Goal: Use online tool/utility: Use online tool/utility

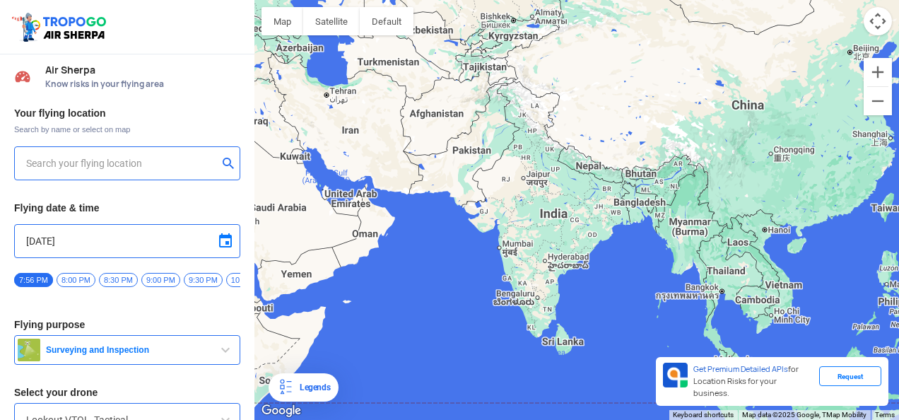
click at [146, 158] on input "text" at bounding box center [122, 163] width 192 height 17
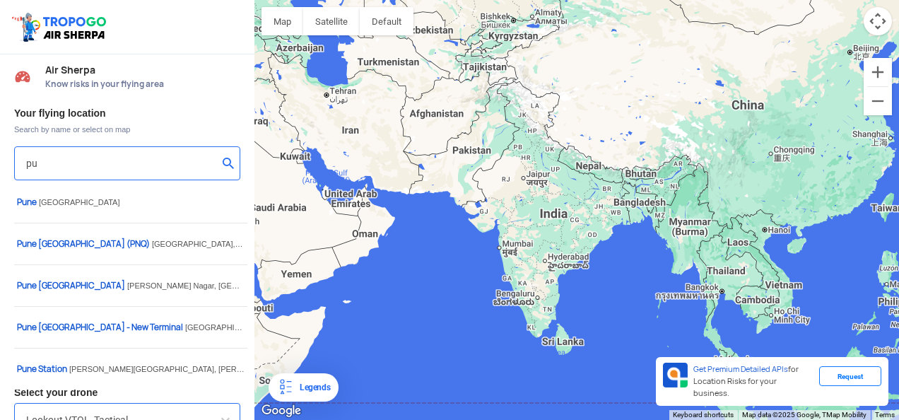
type input "p"
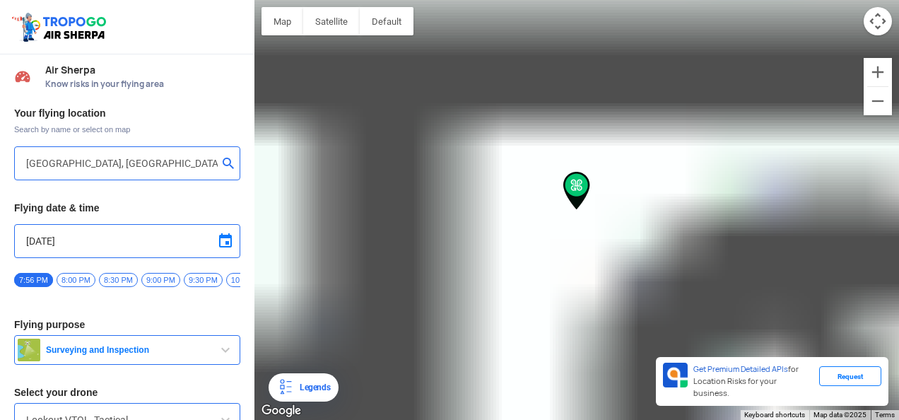
type input "[PERSON_NAME][GEOGRAPHIC_DATA], [GEOGRAPHIC_DATA]"
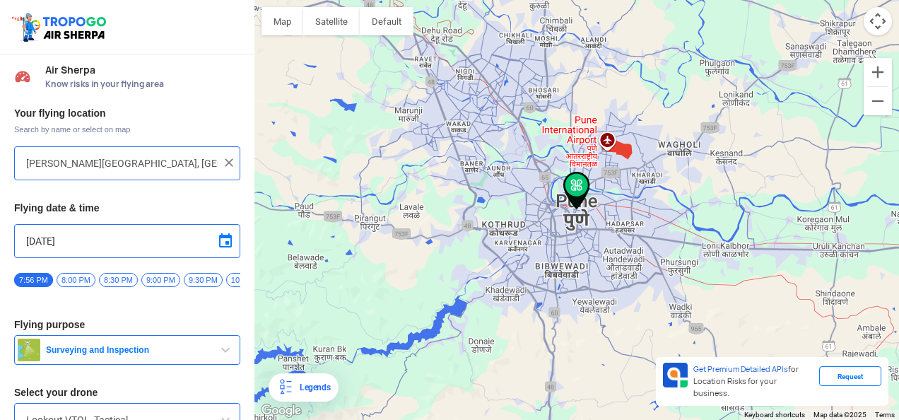
click at [128, 353] on span "Surveying and Inspection" at bounding box center [128, 349] width 177 height 11
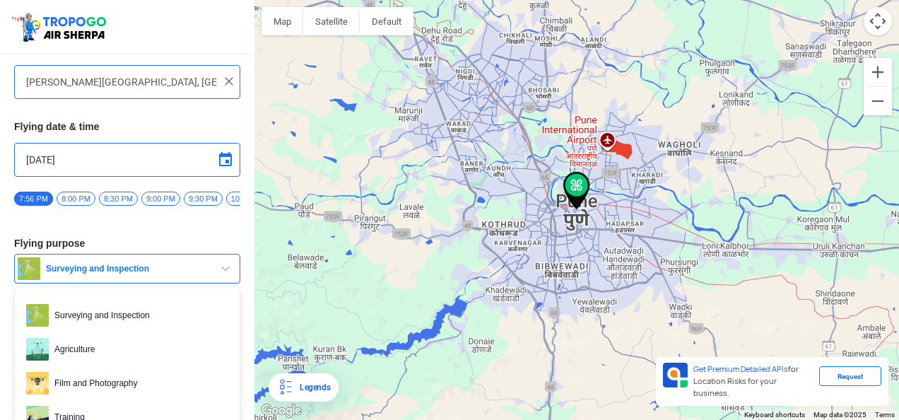
scroll to position [83, 0]
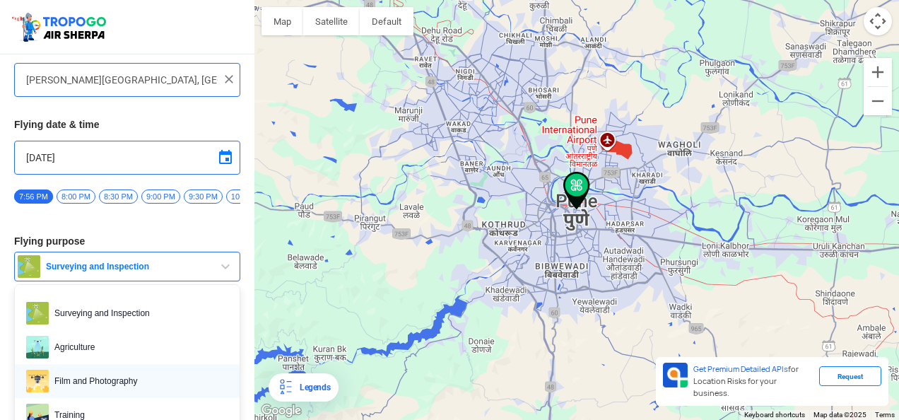
click at [115, 372] on link "Film and Photography" at bounding box center [127, 381] width 225 height 34
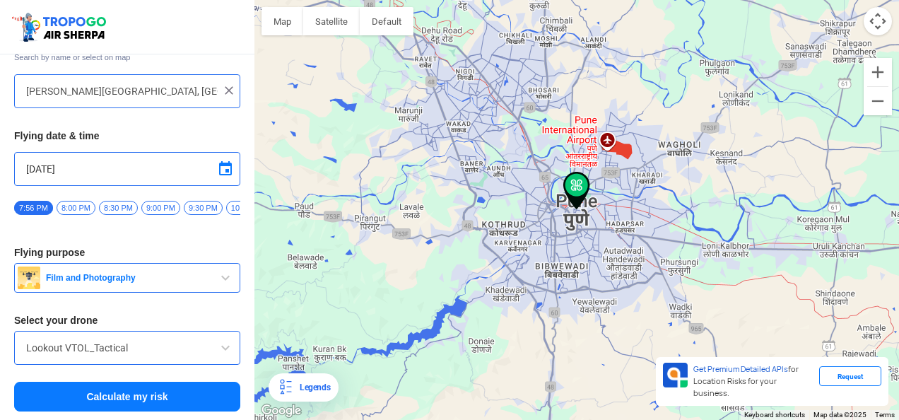
click at [177, 274] on span "Film and Photography" at bounding box center [128, 277] width 177 height 11
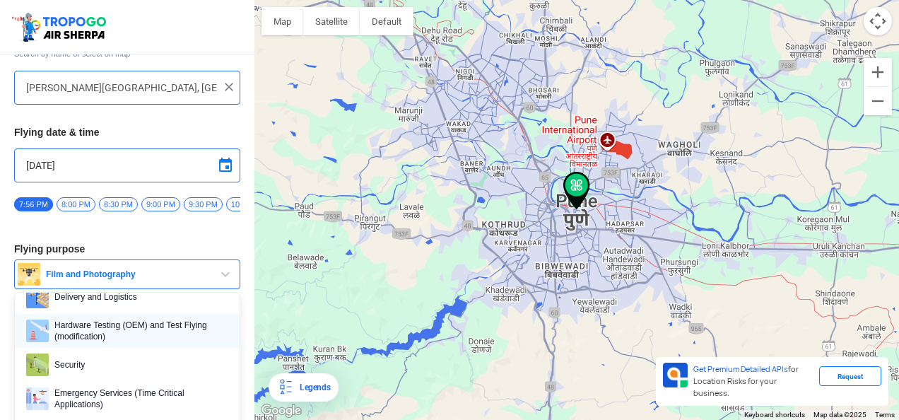
scroll to position [0, 0]
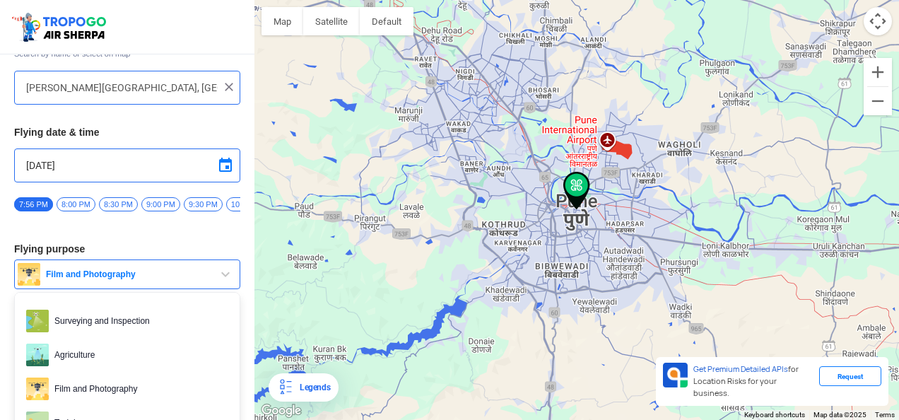
click at [0, 320] on html "Location Risk Score Air Sherpa Know risks in your flying area Your flying locat…" at bounding box center [449, 210] width 899 height 420
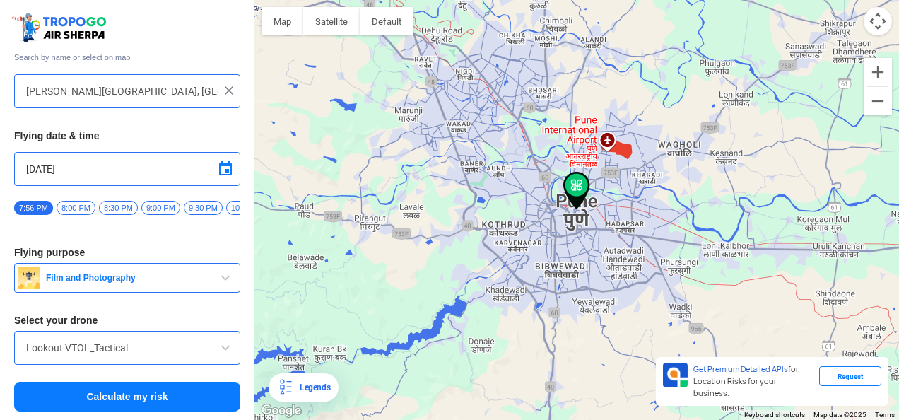
click at [225, 346] on span at bounding box center [225, 347] width 17 height 17
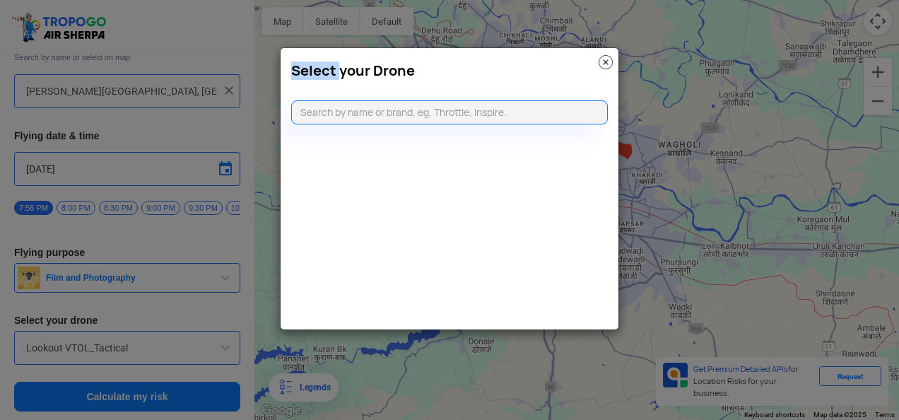
click at [225, 346] on modal-container "Select your Drone" at bounding box center [449, 210] width 899 height 420
click at [426, 113] on input "text" at bounding box center [449, 112] width 317 height 24
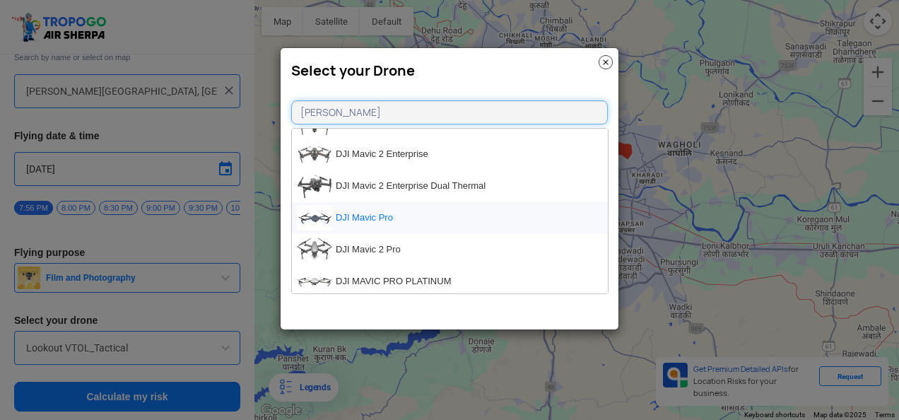
scroll to position [212, 0]
type input "dji mavic"
click at [379, 247] on li "DJI Mavic 2 Pro" at bounding box center [450, 251] width 316 height 32
type input "DJI Mavic 2 Pro"
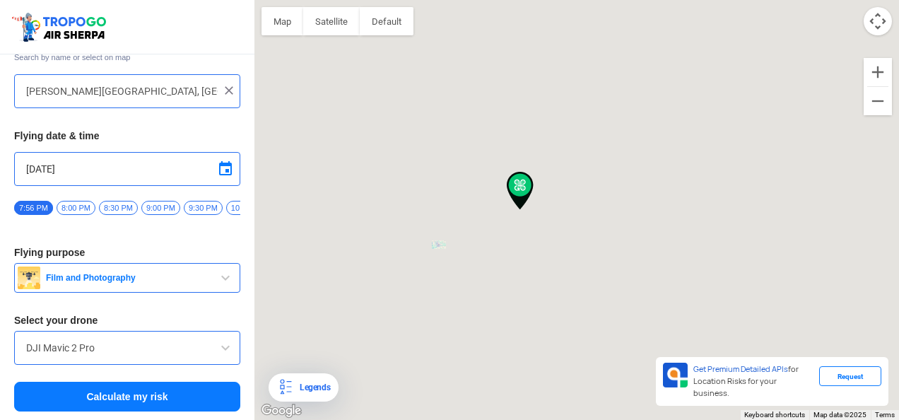
type input "144, Khattalwada, Wadgaon, Maharashtra 272176, India"
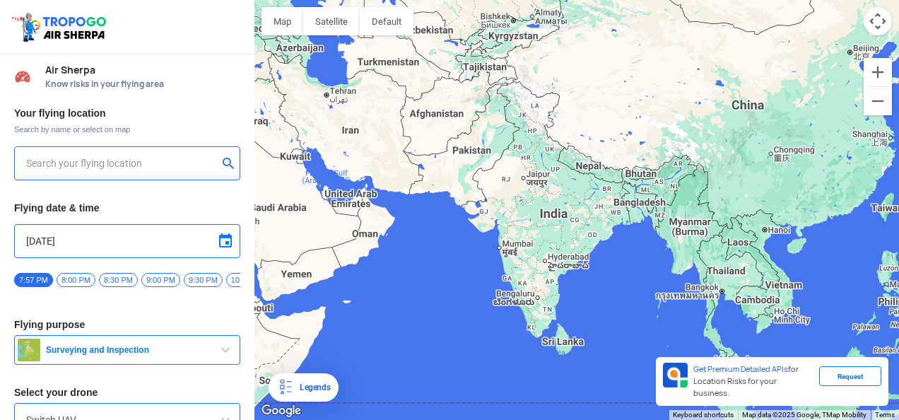
click at [100, 157] on input "text" at bounding box center [122, 163] width 192 height 17
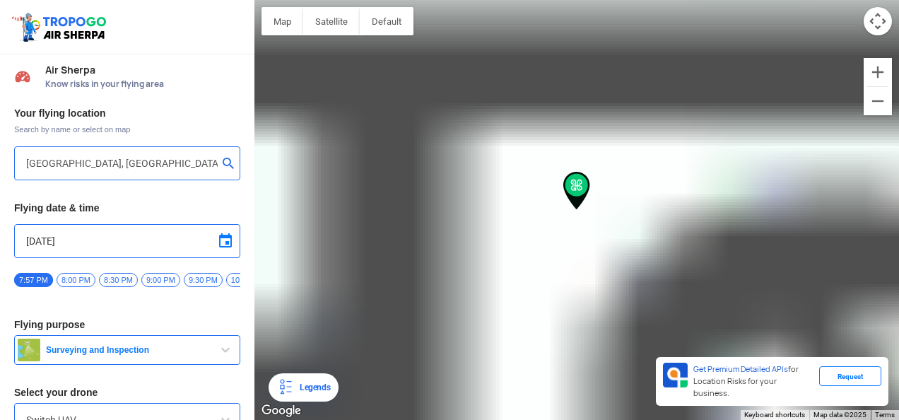
type input "[PERSON_NAME][GEOGRAPHIC_DATA], [GEOGRAPHIC_DATA]"
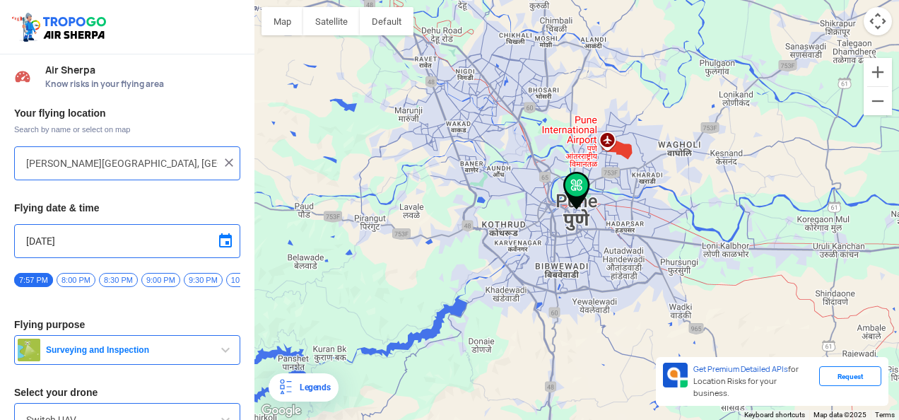
scroll to position [76, 0]
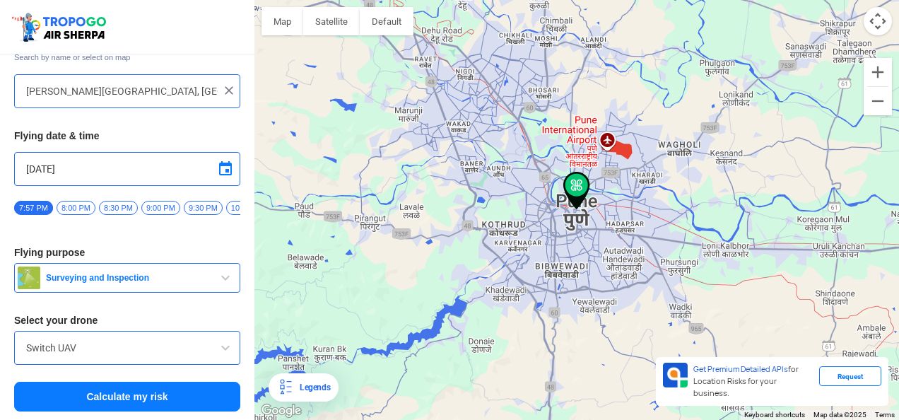
click at [192, 351] on input "Switch UAV" at bounding box center [127, 347] width 202 height 17
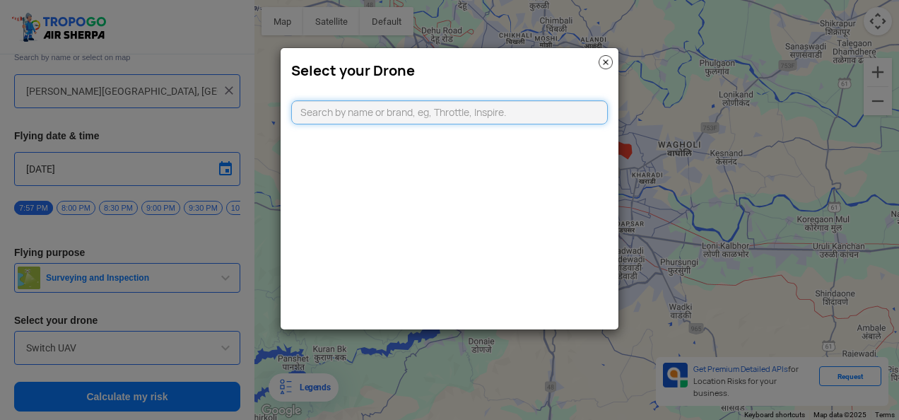
click at [421, 110] on input "text" at bounding box center [449, 112] width 317 height 24
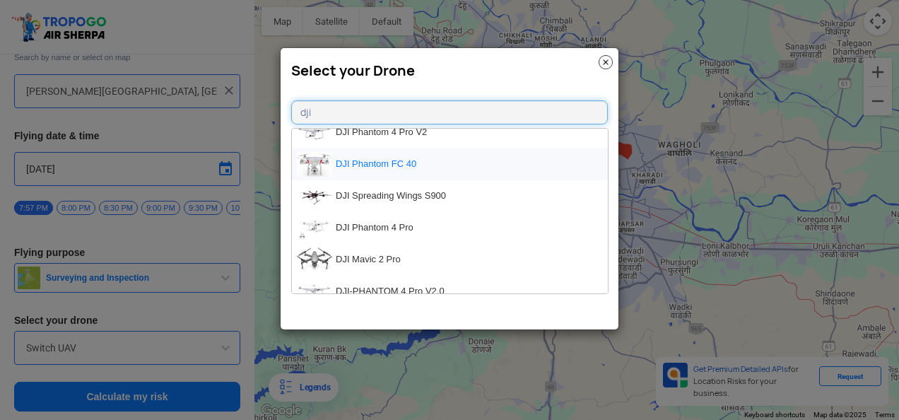
scroll to position [681, 0]
type input "dji"
click at [351, 259] on li "DJI Mavic 2 Pro" at bounding box center [450, 259] width 316 height 32
type input "DJI Mavic 2 Pro"
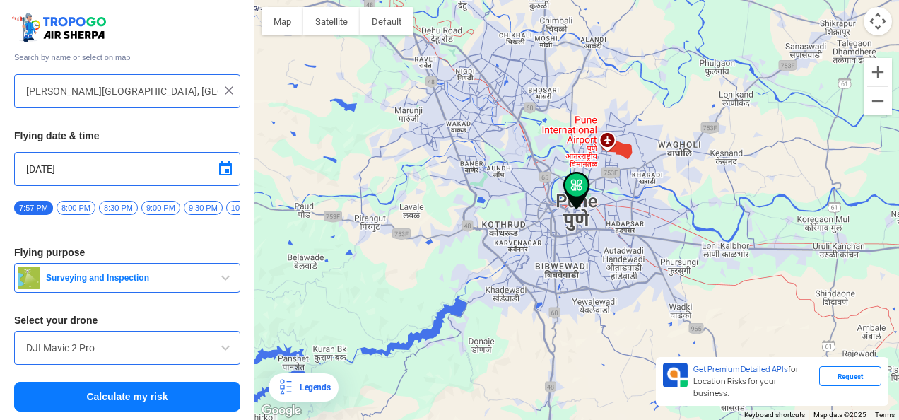
click at [577, 186] on img at bounding box center [576, 191] width 27 height 38
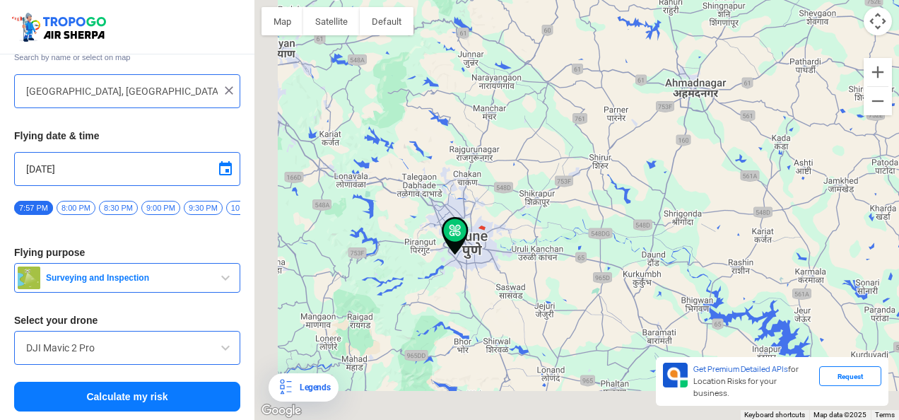
drag, startPoint x: 426, startPoint y: 318, endPoint x: 514, endPoint y: 198, distance: 149.2
click at [514, 198] on div "To navigate, press the arrow keys." at bounding box center [576, 210] width 645 height 420
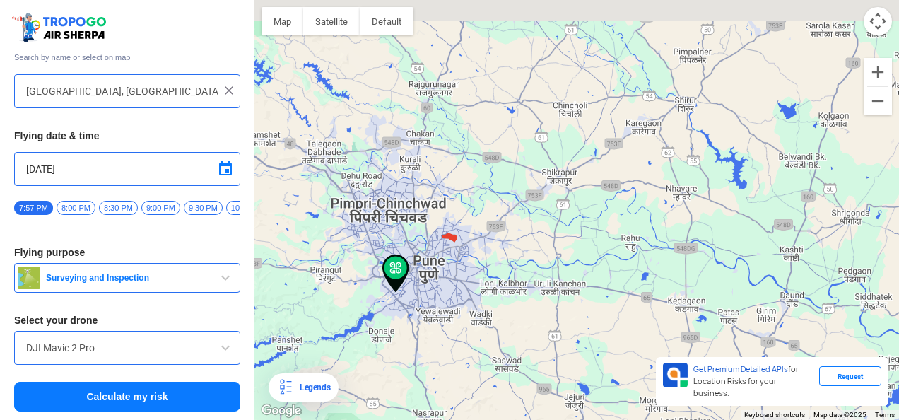
drag, startPoint x: 469, startPoint y: 231, endPoint x: 416, endPoint y: 262, distance: 62.1
click at [416, 262] on div "To navigate, press the arrow keys." at bounding box center [576, 210] width 645 height 420
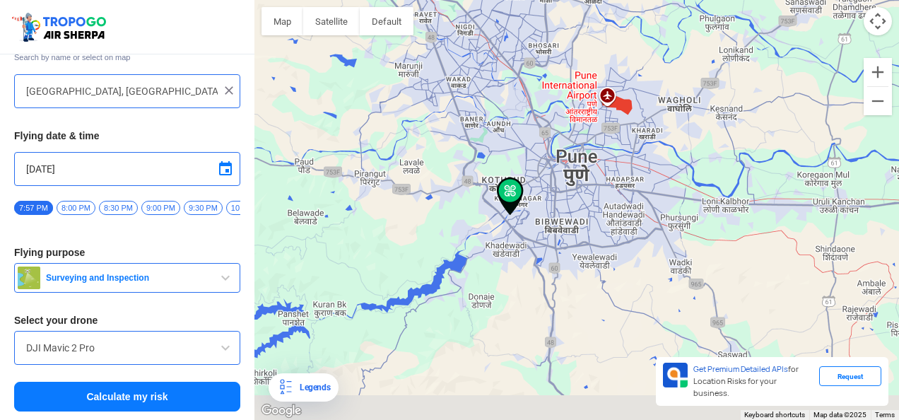
drag, startPoint x: 332, startPoint y: 291, endPoint x: 527, endPoint y: 131, distance: 252.3
click at [527, 131] on div "To navigate, press the arrow keys." at bounding box center [576, 210] width 645 height 420
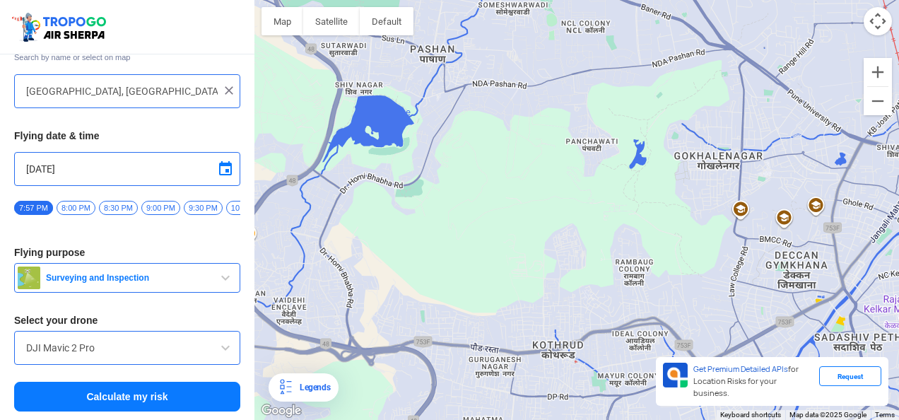
drag, startPoint x: 574, startPoint y: 275, endPoint x: 607, endPoint y: -25, distance: 301.5
click at [607, 0] on html "Location Risk Score Air Sherpa Know risks in your flying area Your flying locat…" at bounding box center [449, 210] width 899 height 420
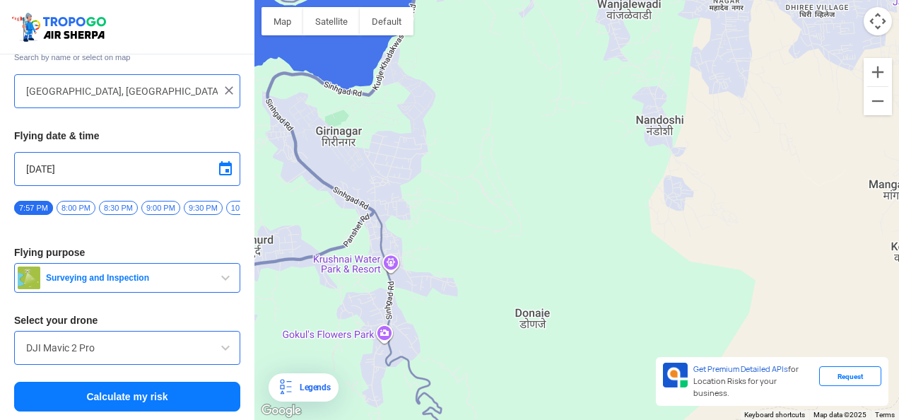
click at [499, 139] on div "To navigate, press the arrow keys." at bounding box center [576, 210] width 645 height 420
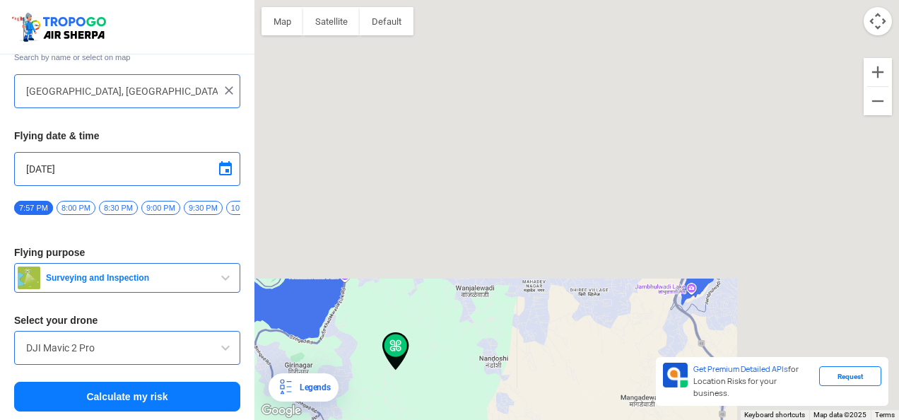
drag, startPoint x: 499, startPoint y: 139, endPoint x: 359, endPoint y: 344, distance: 248.8
click at [359, 344] on div "To navigate, press the arrow keys." at bounding box center [576, 210] width 645 height 420
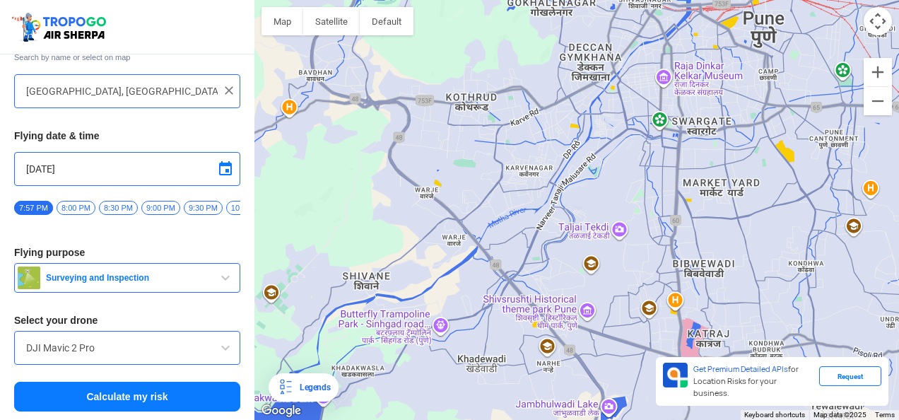
drag, startPoint x: 538, startPoint y: 204, endPoint x: 474, endPoint y: 344, distance: 153.8
click at [474, 344] on div "To navigate, press the arrow keys." at bounding box center [576, 210] width 645 height 420
click at [519, 280] on div "To navigate, press the arrow keys." at bounding box center [576, 210] width 645 height 420
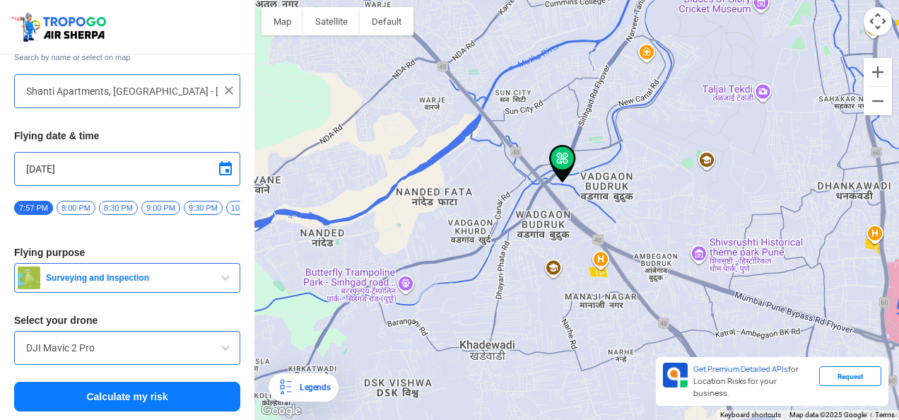
drag, startPoint x: 627, startPoint y: 253, endPoint x: 565, endPoint y: 274, distance: 65.7
click at [565, 274] on div "To navigate, press the arrow keys." at bounding box center [576, 210] width 645 height 420
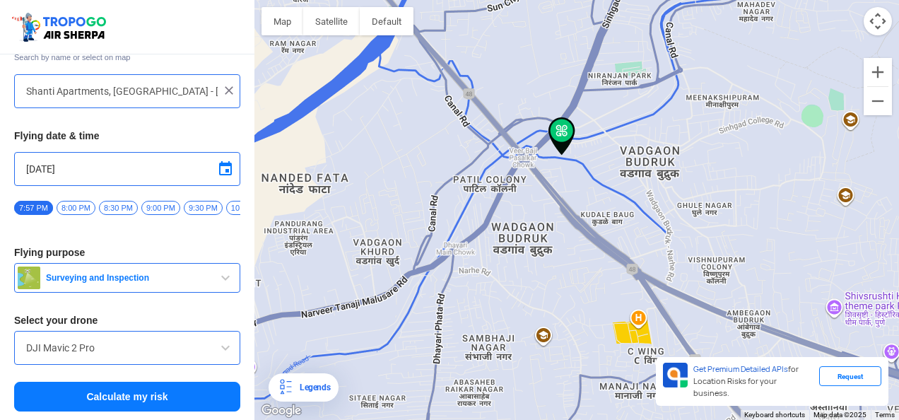
click at [303, 385] on div "Legends" at bounding box center [312, 387] width 36 height 17
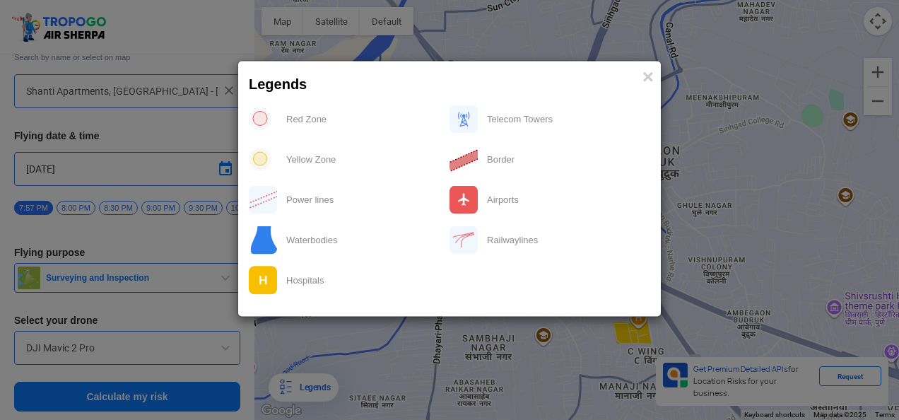
click at [257, 158] on img at bounding box center [260, 159] width 23 height 23
click at [649, 76] on span "×" at bounding box center [648, 77] width 11 height 22
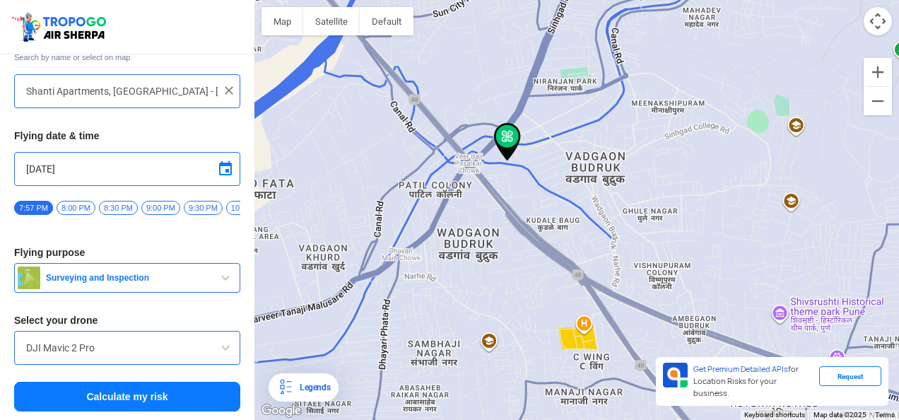
drag, startPoint x: 575, startPoint y: 180, endPoint x: 515, endPoint y: 187, distance: 59.8
click at [515, 187] on div "To navigate, press the arrow keys." at bounding box center [576, 210] width 645 height 420
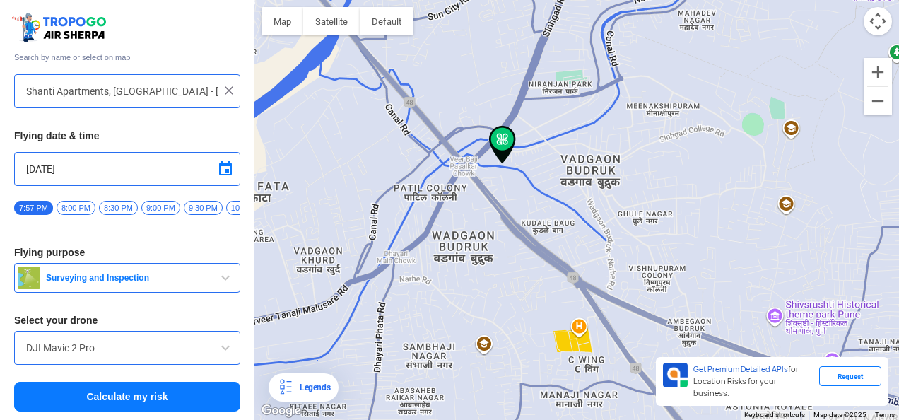
click at [568, 345] on div "To navigate, press the arrow keys." at bounding box center [576, 210] width 645 height 420
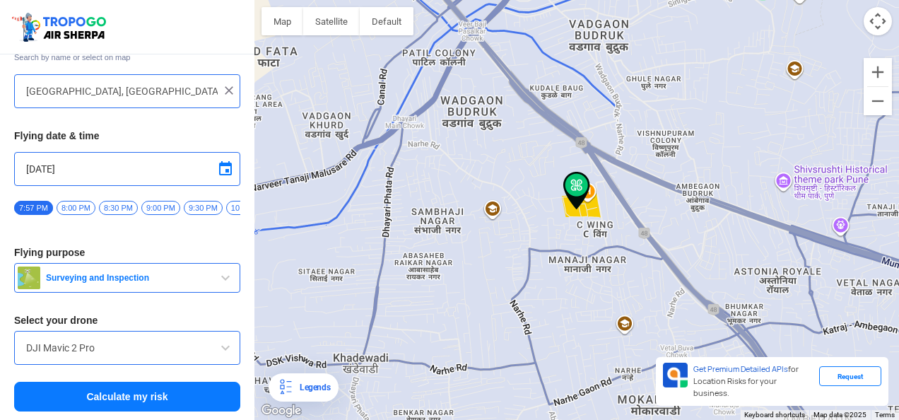
click at [532, 177] on div "To navigate, press the arrow keys." at bounding box center [576, 210] width 645 height 420
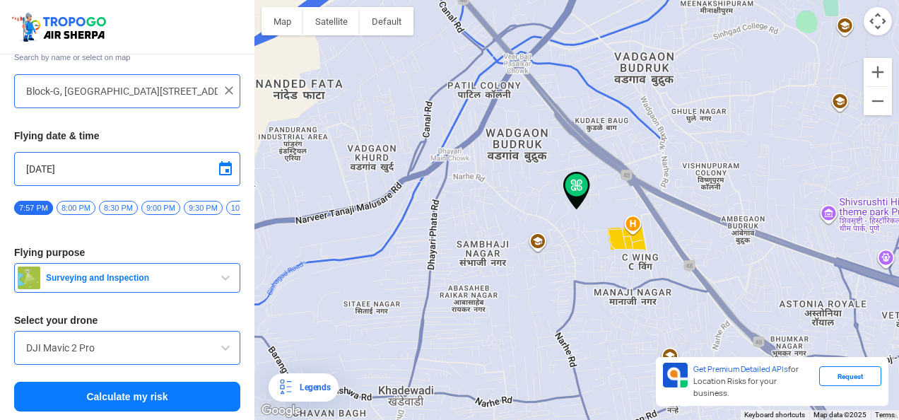
click at [556, 59] on div "To navigate, press the arrow keys." at bounding box center [576, 210] width 645 height 420
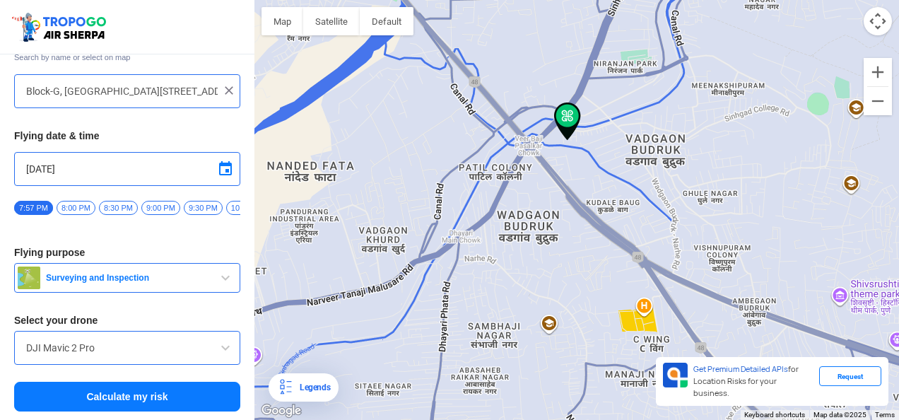
type input "Shanti Apartments, [GEOGRAPHIC_DATA] - [GEOGRAPHIC_DATA], [PERSON_NAME][GEOGRAP…"
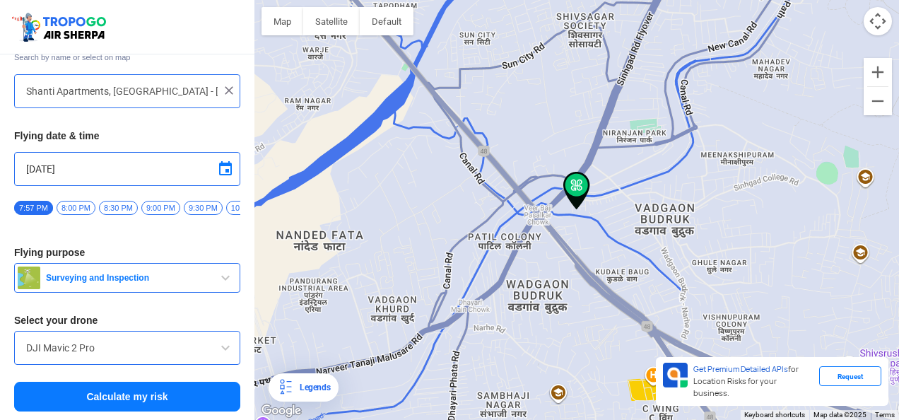
click at [885, 24] on button "Map camera controls" at bounding box center [878, 21] width 28 height 28
click at [168, 392] on button "Calculate my risk" at bounding box center [127, 397] width 226 height 30
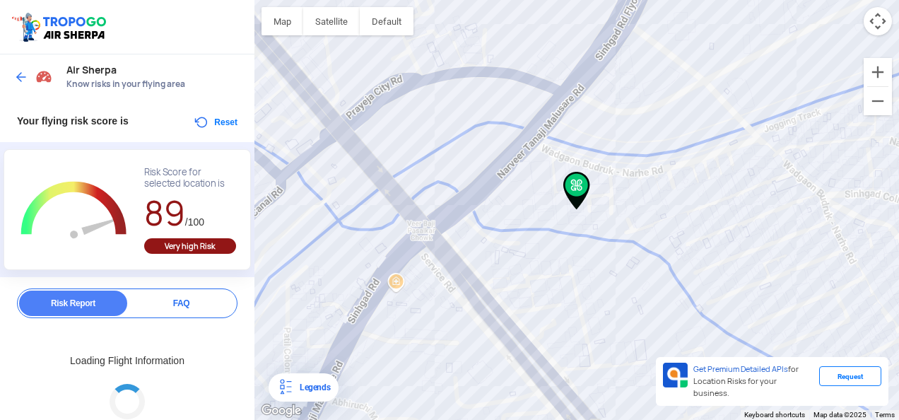
click at [387, 254] on div "To navigate, press the arrow keys." at bounding box center [576, 210] width 645 height 420
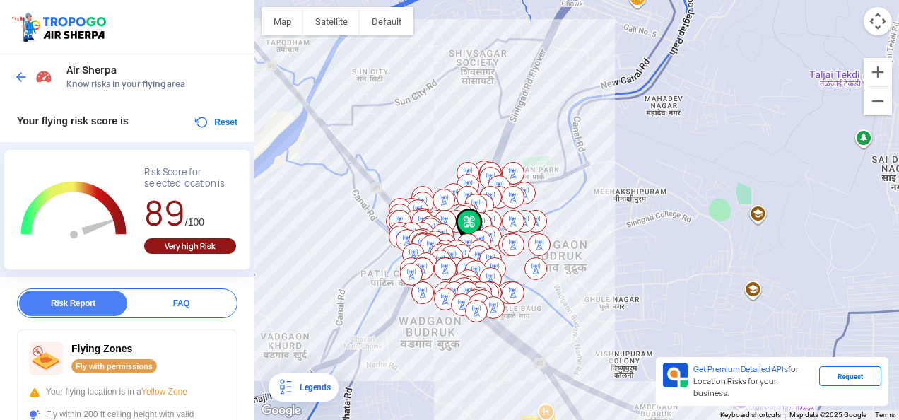
click at [349, 300] on div "To navigate, press the arrow keys." at bounding box center [576, 210] width 645 height 420
click at [320, 267] on div "To navigate, press the arrow keys." at bounding box center [576, 210] width 645 height 420
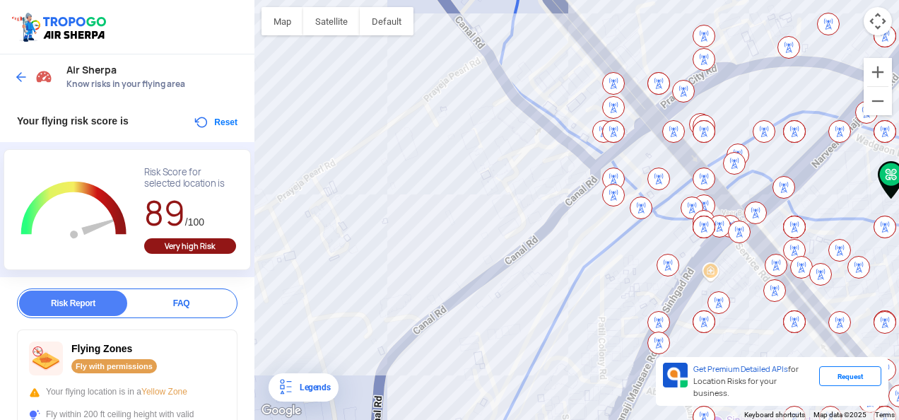
click at [213, 120] on button "Reset" at bounding box center [215, 122] width 45 height 17
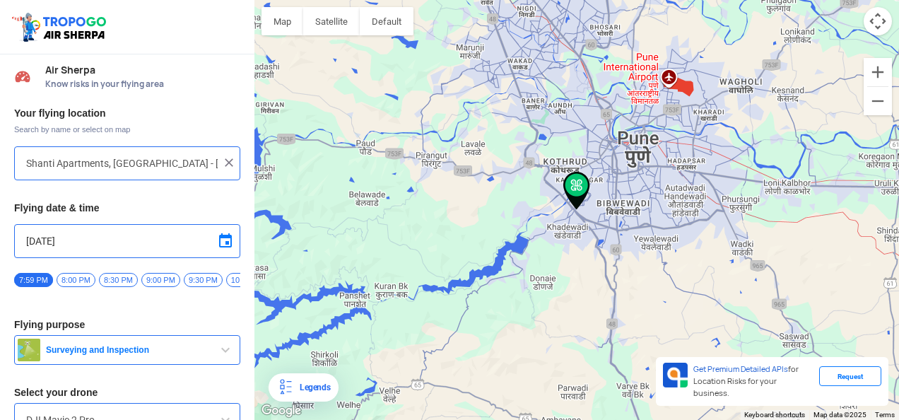
click at [501, 229] on div "To navigate, press the arrow keys." at bounding box center [576, 210] width 645 height 420
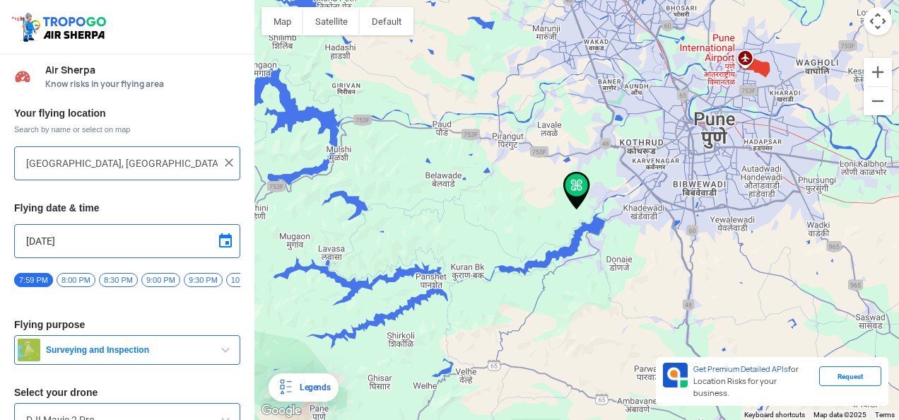
click at [342, 266] on div "To navigate, press the arrow keys." at bounding box center [576, 210] width 645 height 420
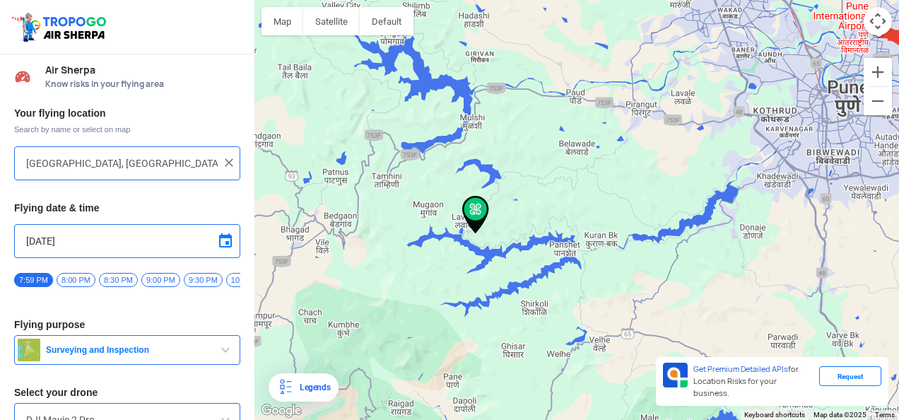
type input "Dasave, [GEOGRAPHIC_DATA], [GEOGRAPHIC_DATA]"
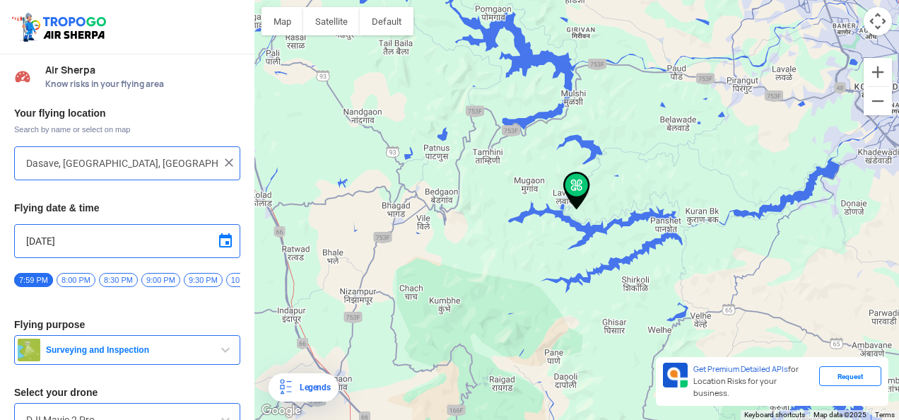
scroll to position [76, 0]
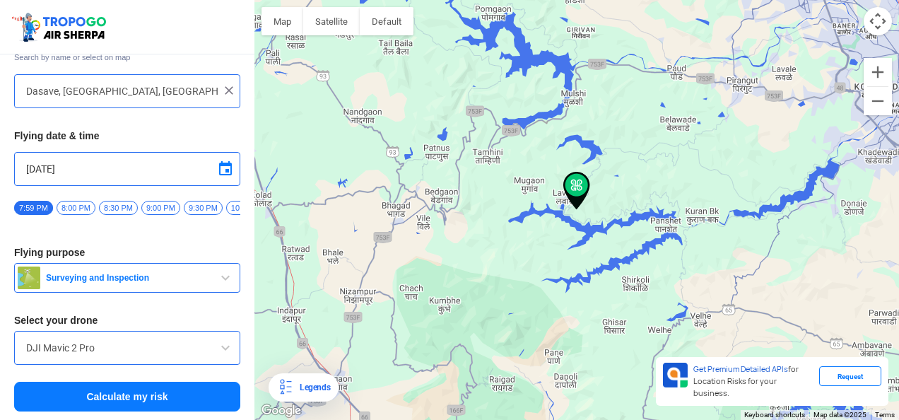
click at [124, 385] on button "Calculate my risk" at bounding box center [127, 397] width 226 height 30
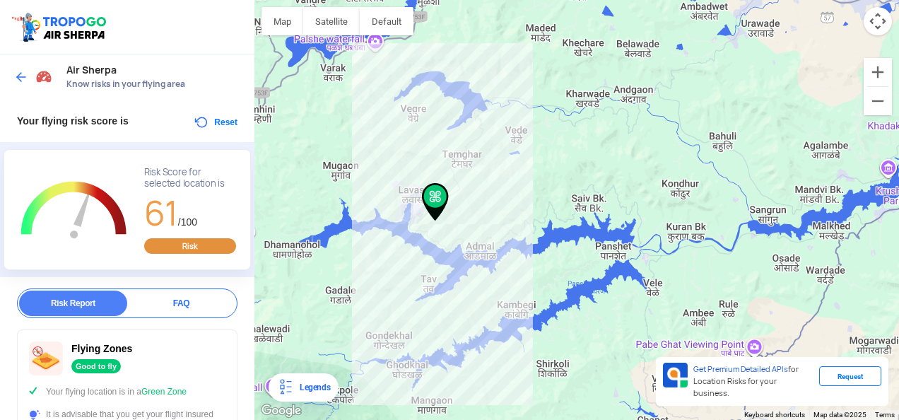
click at [499, 243] on div "To navigate, press the arrow keys." at bounding box center [576, 210] width 645 height 420
